Goal: Find specific page/section: Find specific page/section

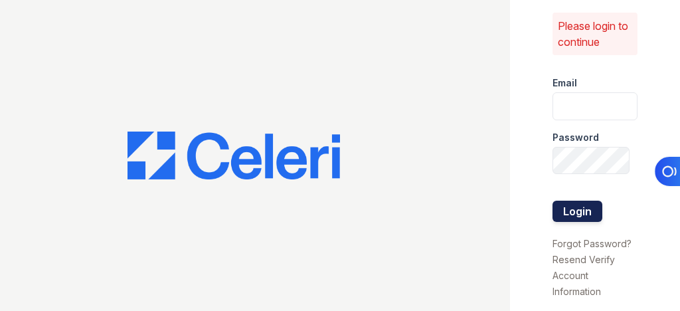
type input "[EMAIL_ADDRESS][DOMAIN_NAME]"
click at [580, 206] on button "Login" at bounding box center [578, 211] width 50 height 21
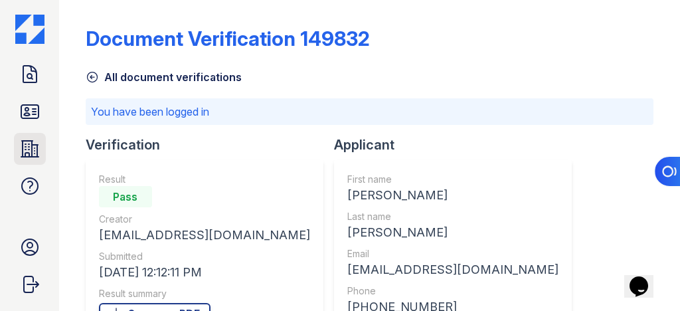
click at [23, 151] on icon at bounding box center [29, 148] width 21 height 21
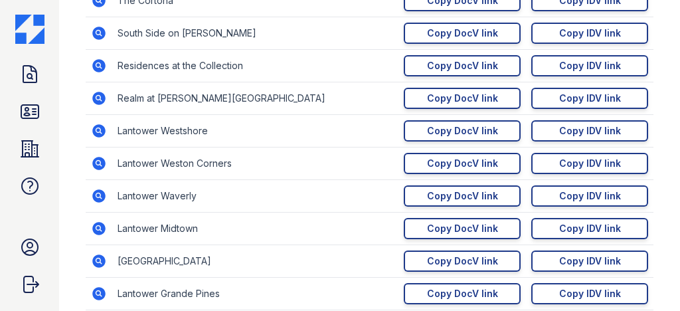
scroll to position [371, 0]
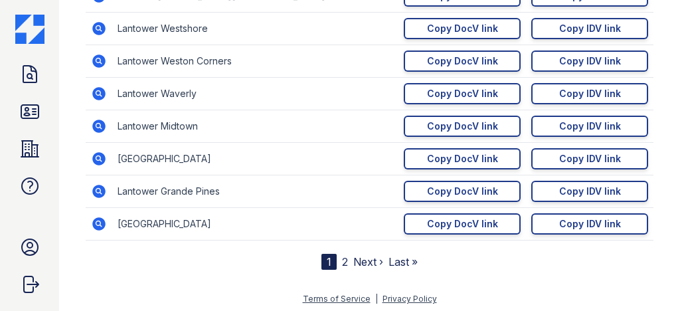
click at [342, 255] on link "2" at bounding box center [345, 261] width 6 height 13
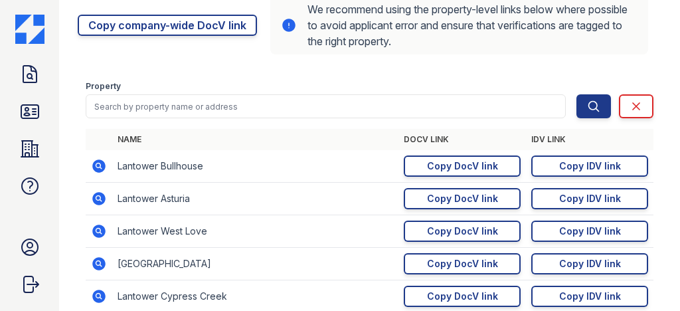
scroll to position [159, 0]
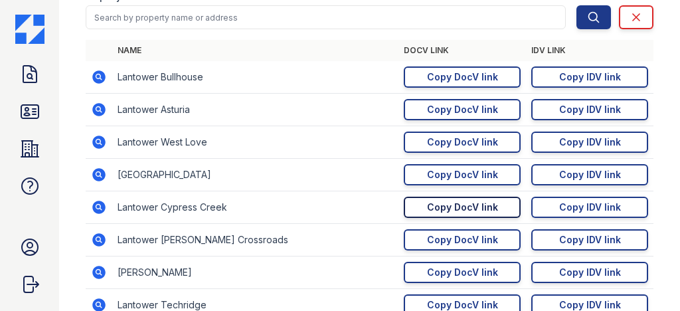
click at [441, 205] on div "Copy DocV link" at bounding box center [462, 207] width 71 height 13
